Goal: Task Accomplishment & Management: Use online tool/utility

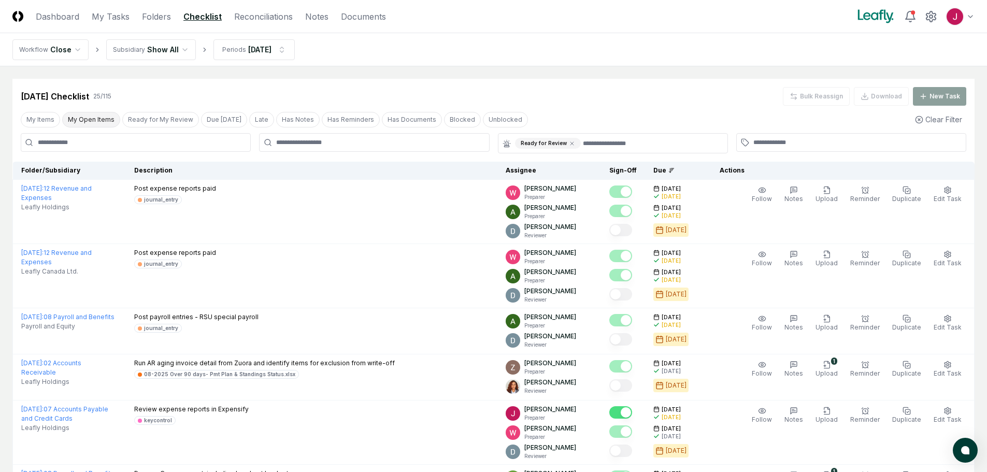
click at [76, 117] on button "My Open Items" at bounding box center [91, 120] width 58 height 16
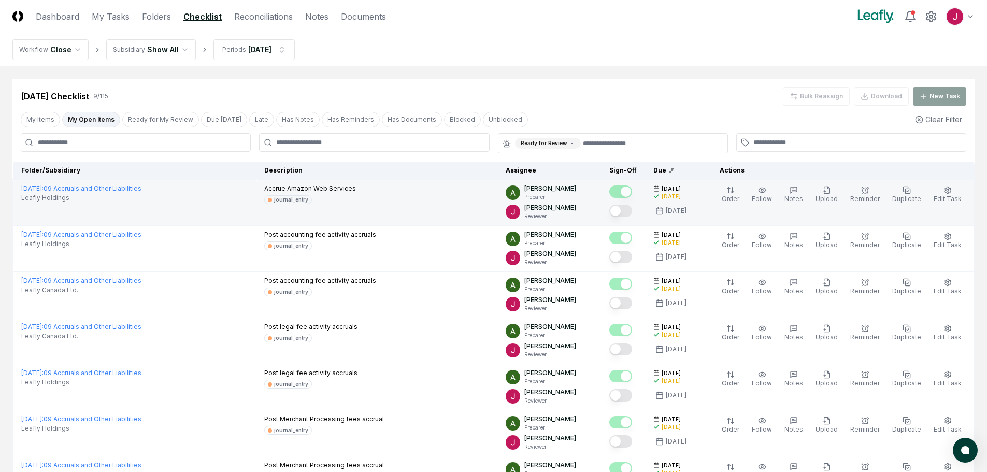
click at [627, 209] on button "Mark complete" at bounding box center [620, 211] width 23 height 12
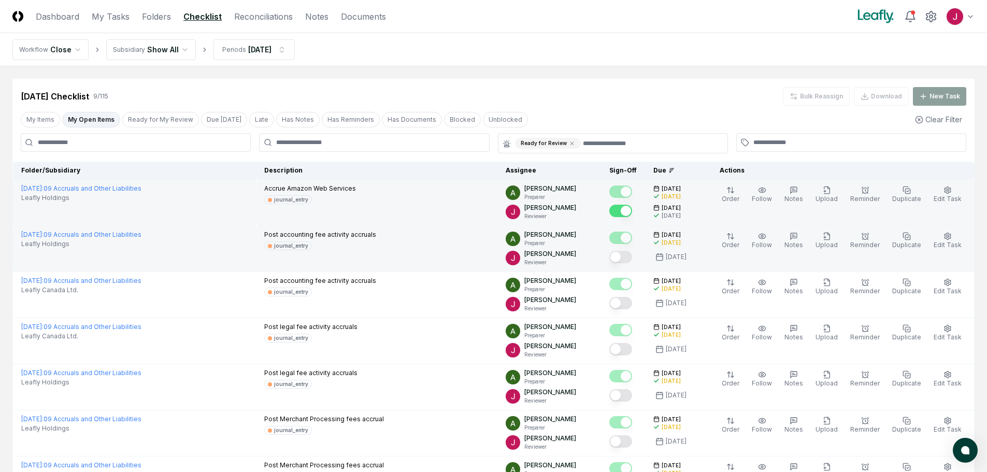
click at [628, 259] on button "Mark complete" at bounding box center [620, 257] width 23 height 12
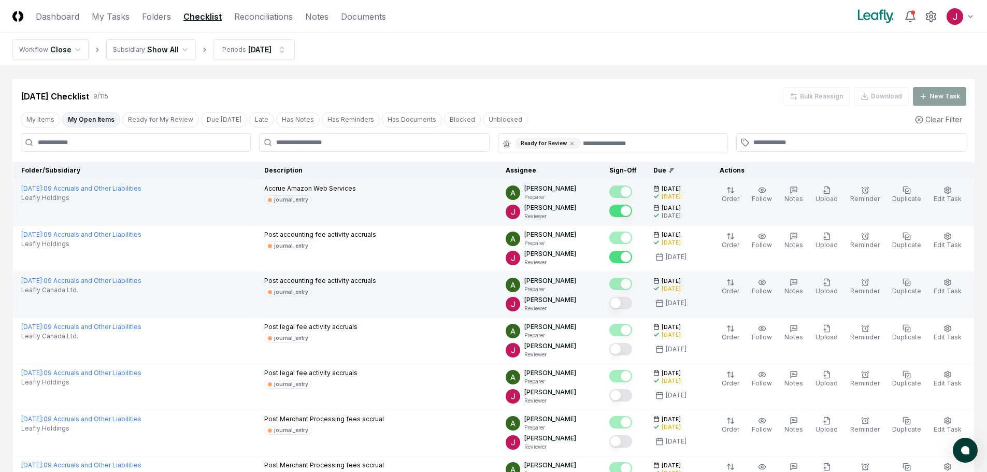
click at [628, 304] on button "Mark complete" at bounding box center [620, 303] width 23 height 12
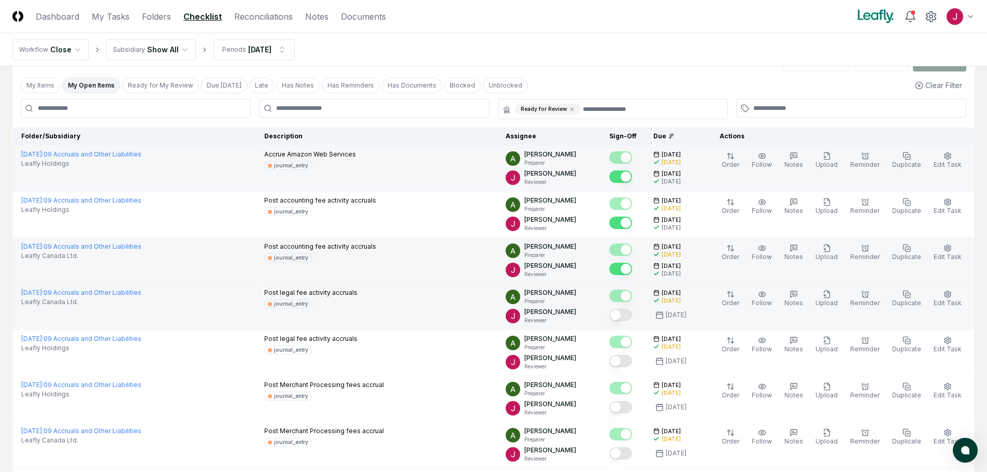
scroll to position [52, 0]
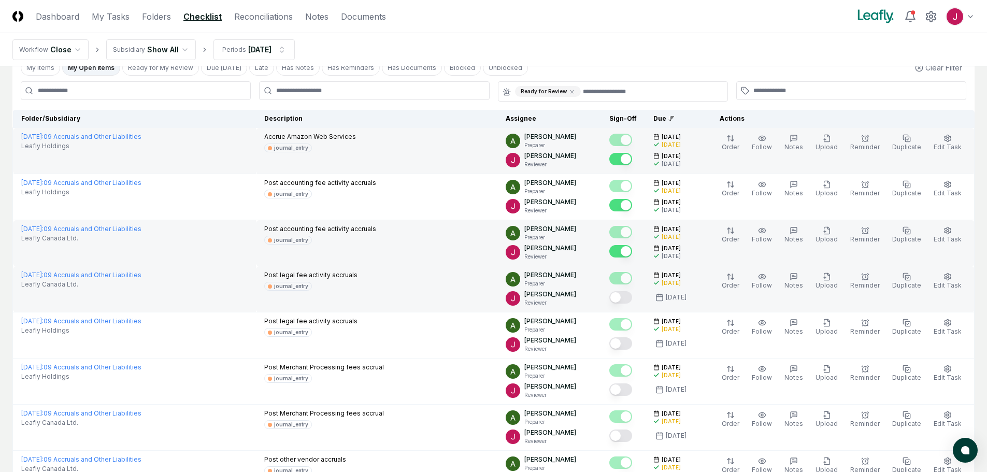
click at [624, 297] on button "Mark complete" at bounding box center [620, 297] width 23 height 12
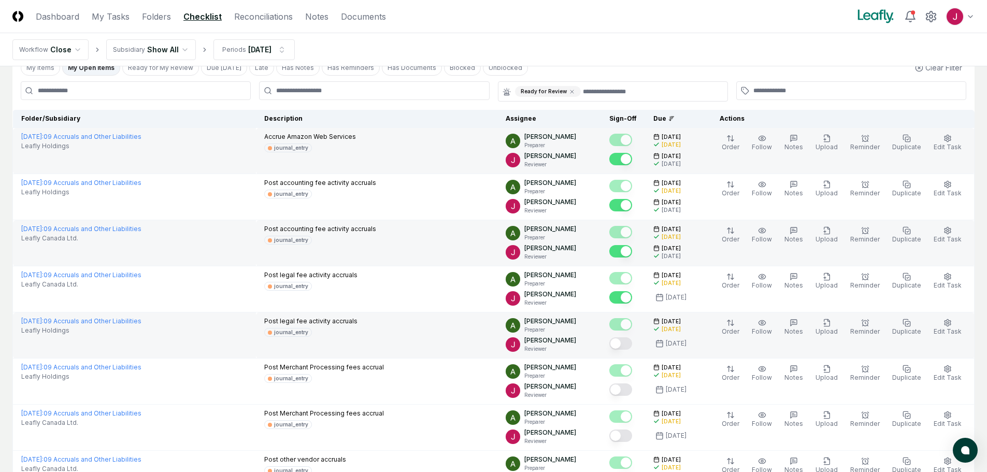
click at [627, 342] on button "Mark complete" at bounding box center [620, 343] width 23 height 12
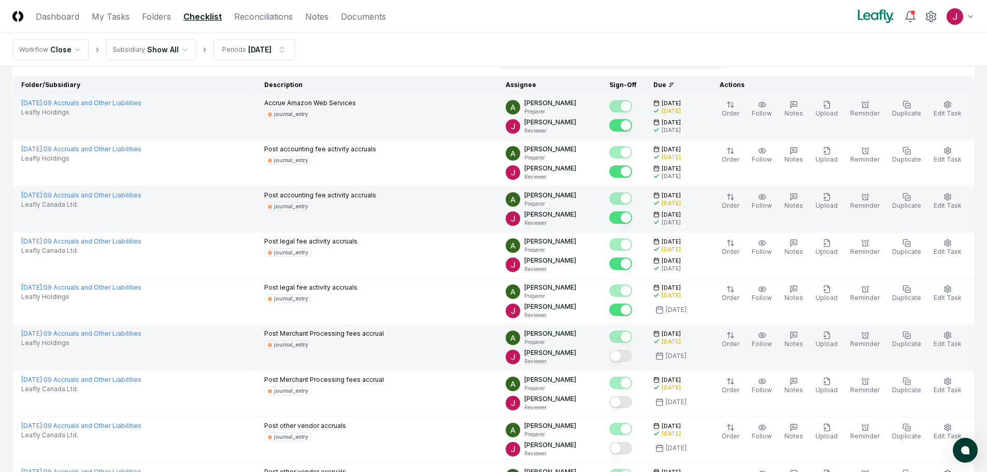
scroll to position [104, 0]
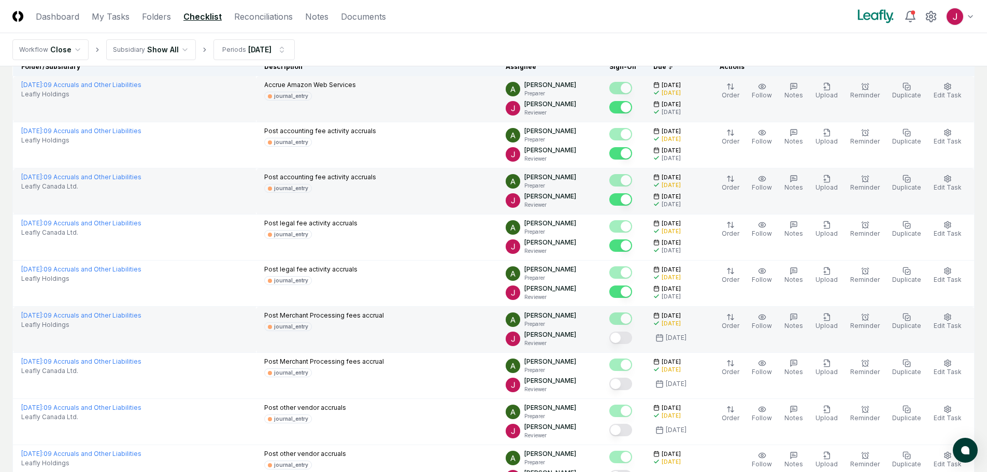
click at [627, 337] on button "Mark complete" at bounding box center [620, 338] width 23 height 12
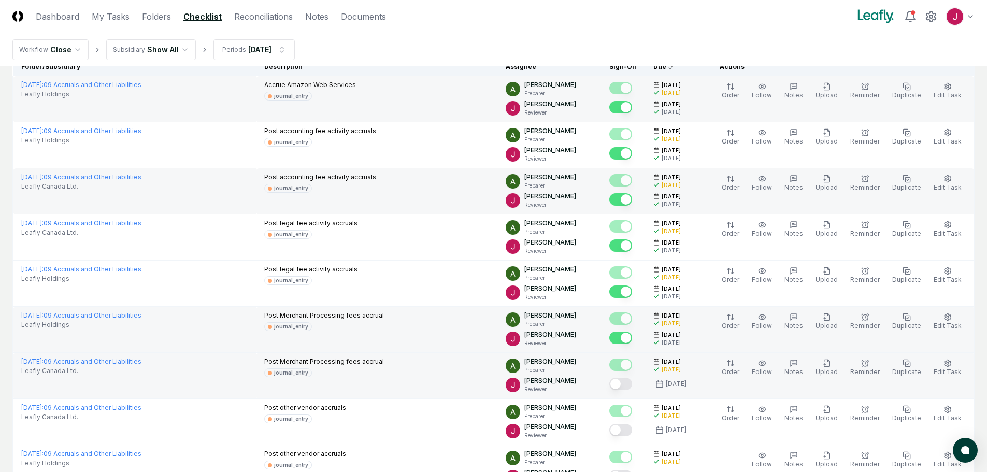
click at [624, 387] on button "Mark complete" at bounding box center [620, 384] width 23 height 12
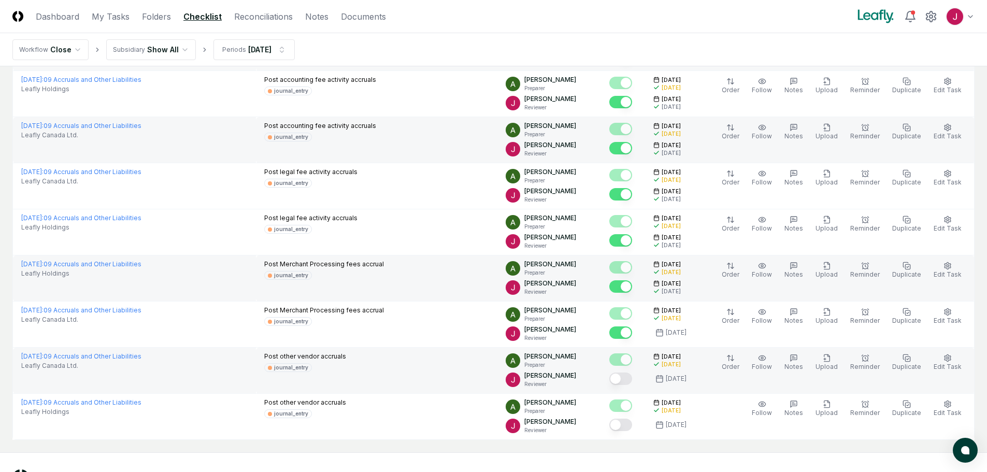
scroll to position [197, 0]
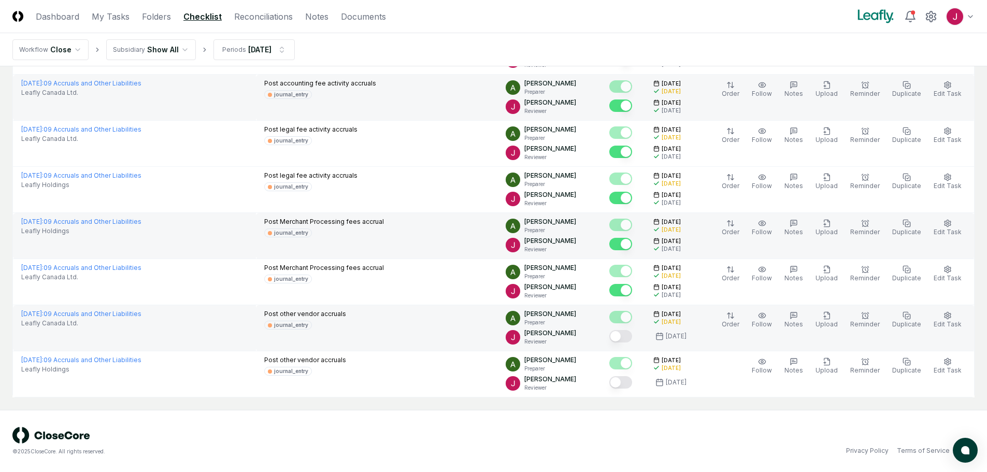
click at [630, 336] on button "Mark complete" at bounding box center [620, 336] width 23 height 12
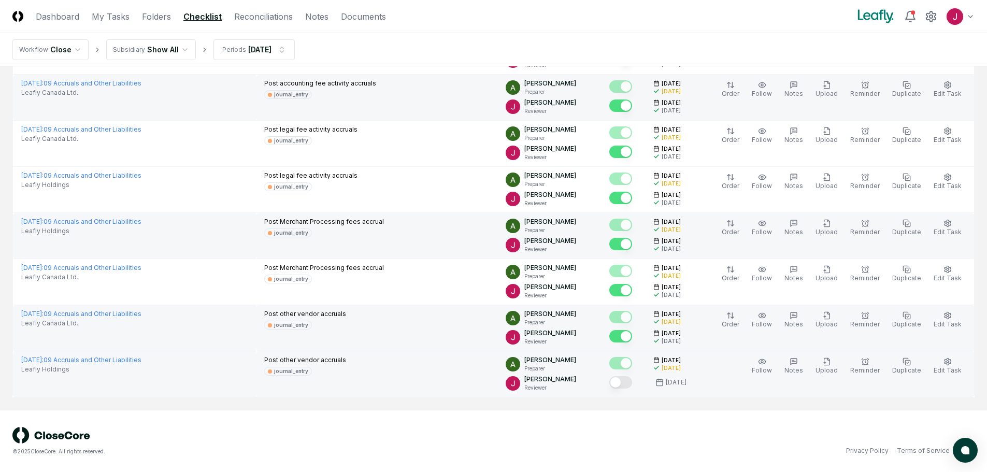
click at [629, 384] on button "Mark complete" at bounding box center [620, 382] width 23 height 12
